Goal: Go to known website: Access a specific website the user already knows

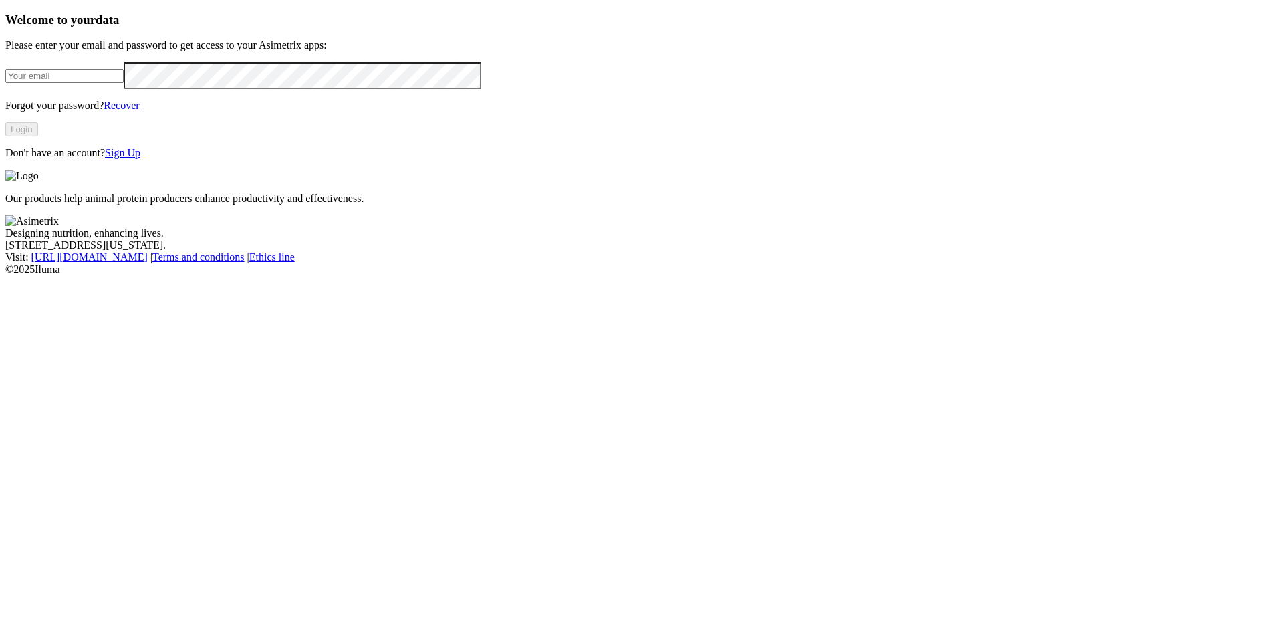
type input "[EMAIL_ADDRESS][DOMAIN_NAME]"
click at [38, 136] on button "Login" at bounding box center [21, 129] width 33 height 14
